Goal: Task Accomplishment & Management: Manage account settings

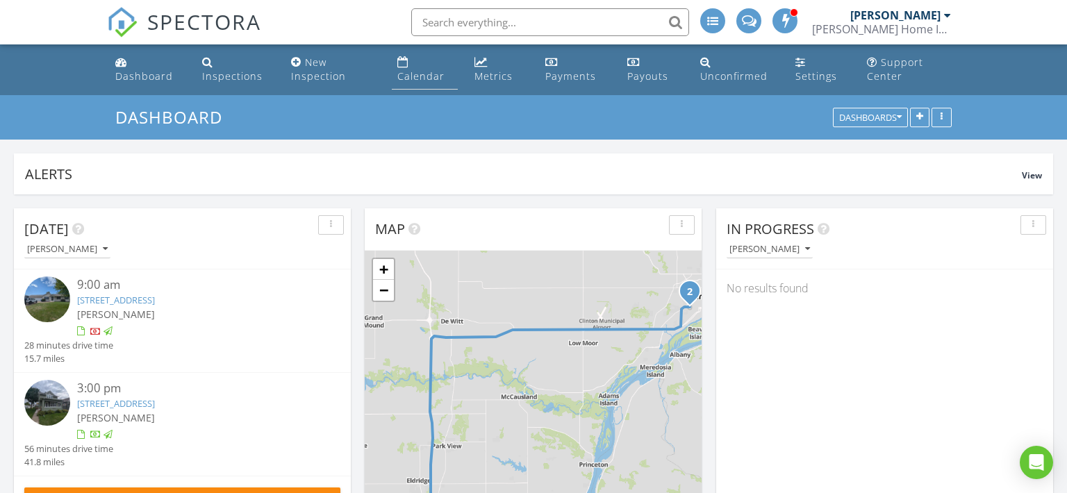
scroll to position [1577, 1067]
click at [424, 72] on div "Calendar" at bounding box center [420, 75] width 47 height 13
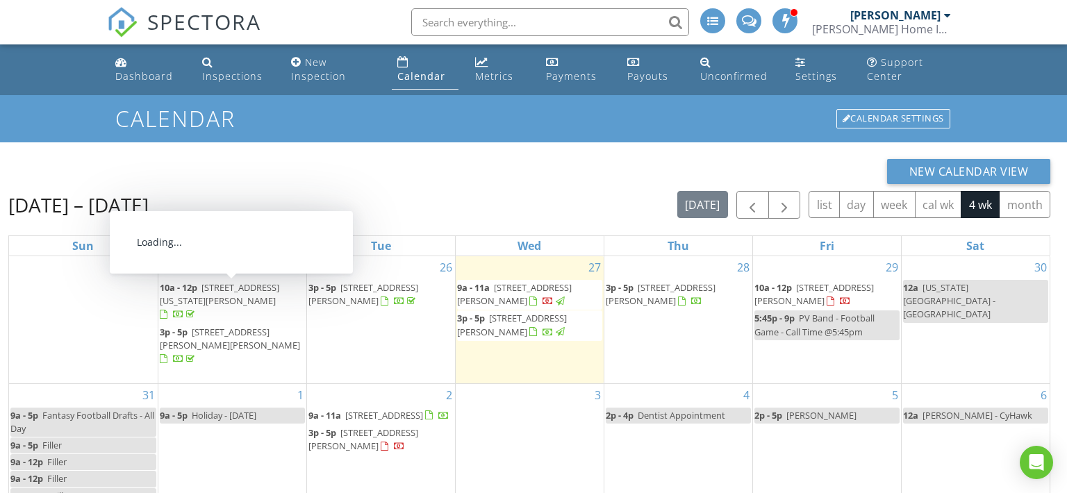
click at [260, 288] on span "6228 Mississippi Ave, Davenport 52807" at bounding box center [219, 294] width 119 height 26
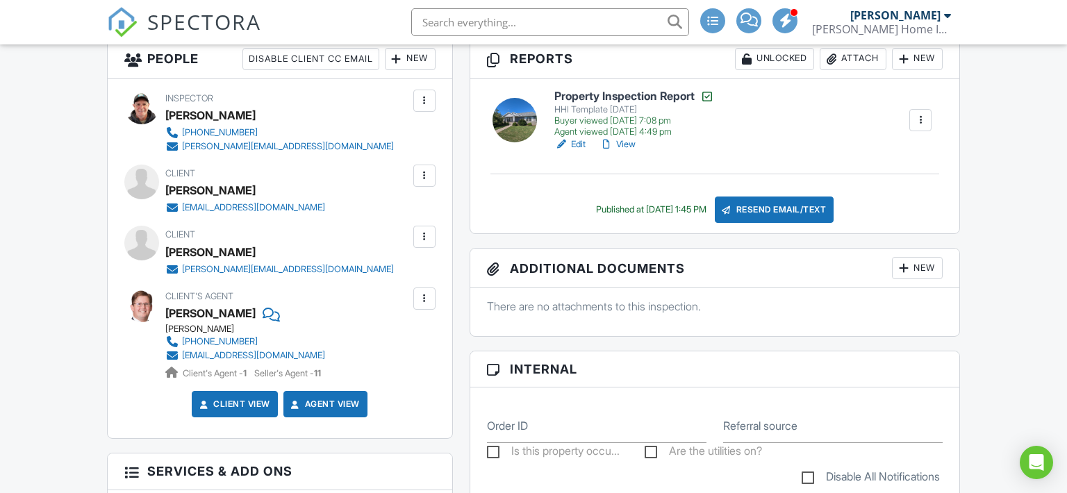
scroll to position [383, 0]
click at [862, 55] on div "Attach" at bounding box center [853, 59] width 67 height 22
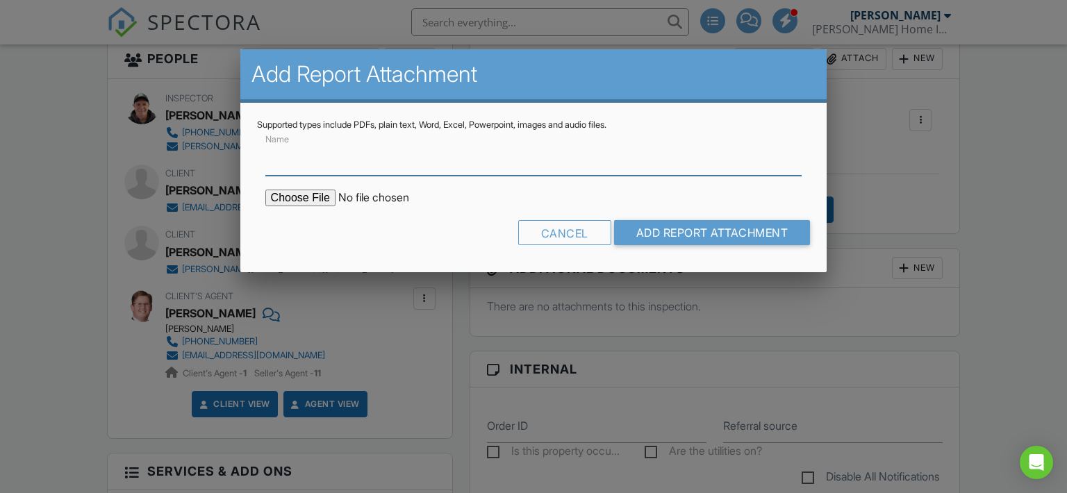
click at [362, 170] on input "Name" at bounding box center [533, 159] width 537 height 34
type input "Radon Screening And Test Report"
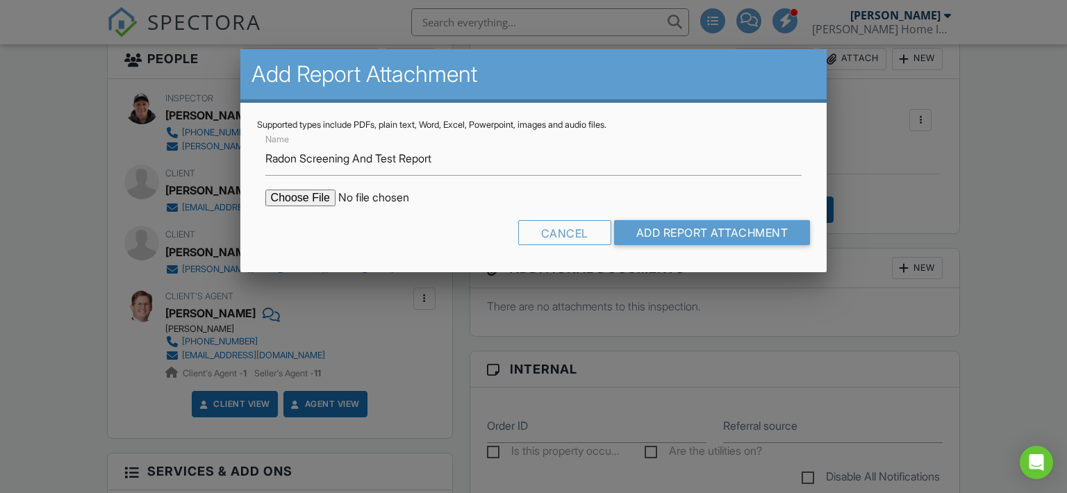
click at [306, 200] on input "file" at bounding box center [383, 198] width 236 height 17
type input "C:\fakepath\Springmeier Radon - 6228 Mississippi Ave, Davenport - Radon Screeni…"
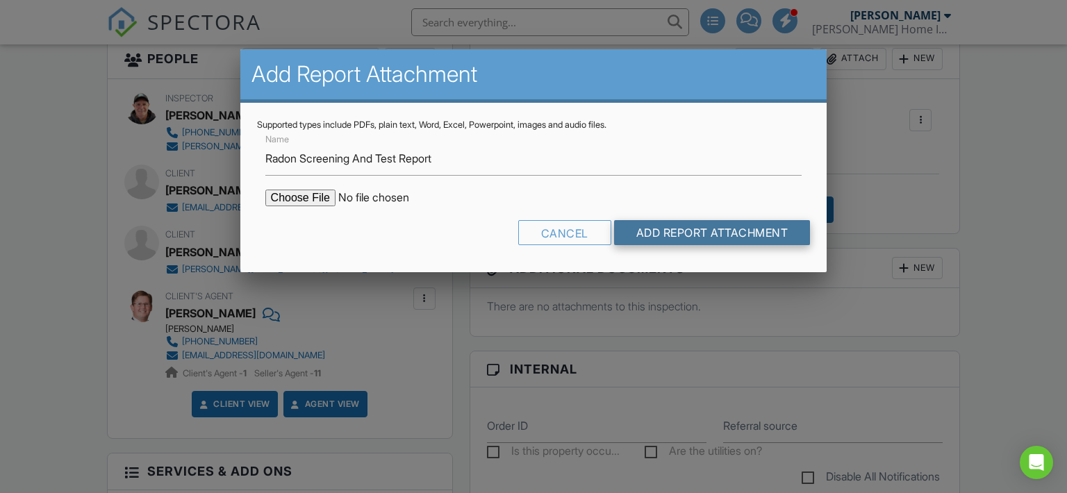
click at [649, 228] on input "Add Report Attachment" at bounding box center [712, 232] width 197 height 25
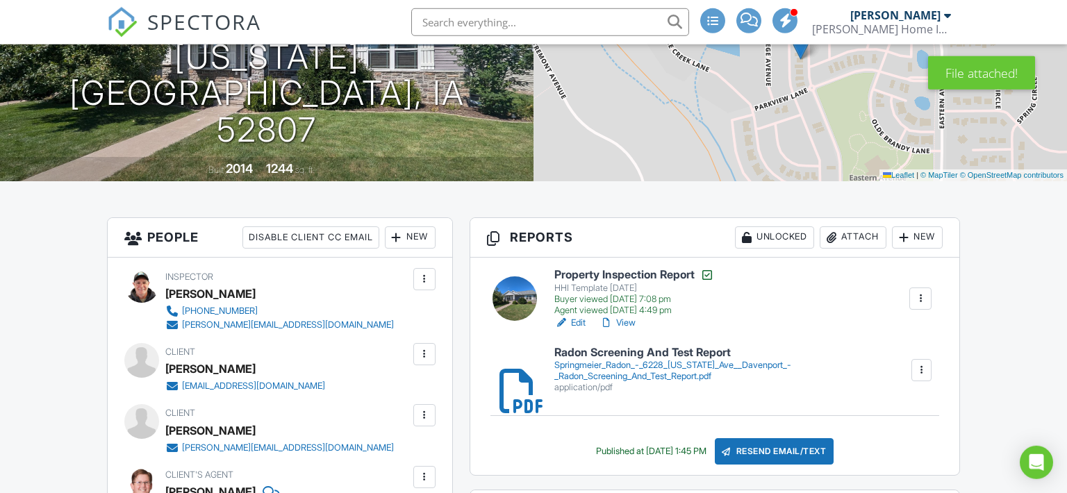
scroll to position [337, 0]
